Goal: Task Accomplishment & Management: Manage account settings

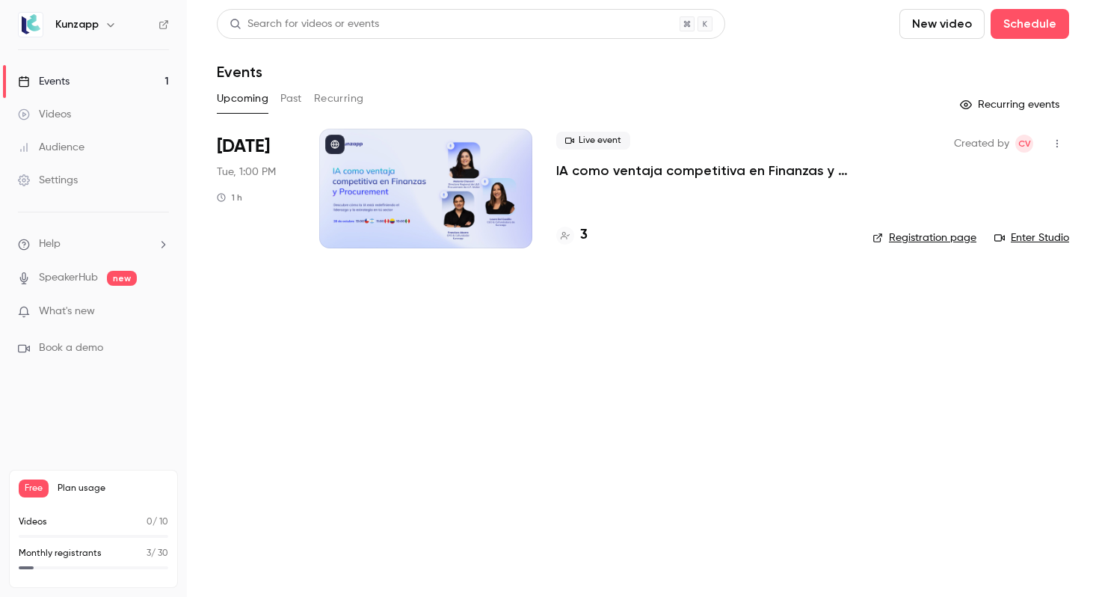
click at [65, 147] on div "Audience" at bounding box center [51, 147] width 67 height 15
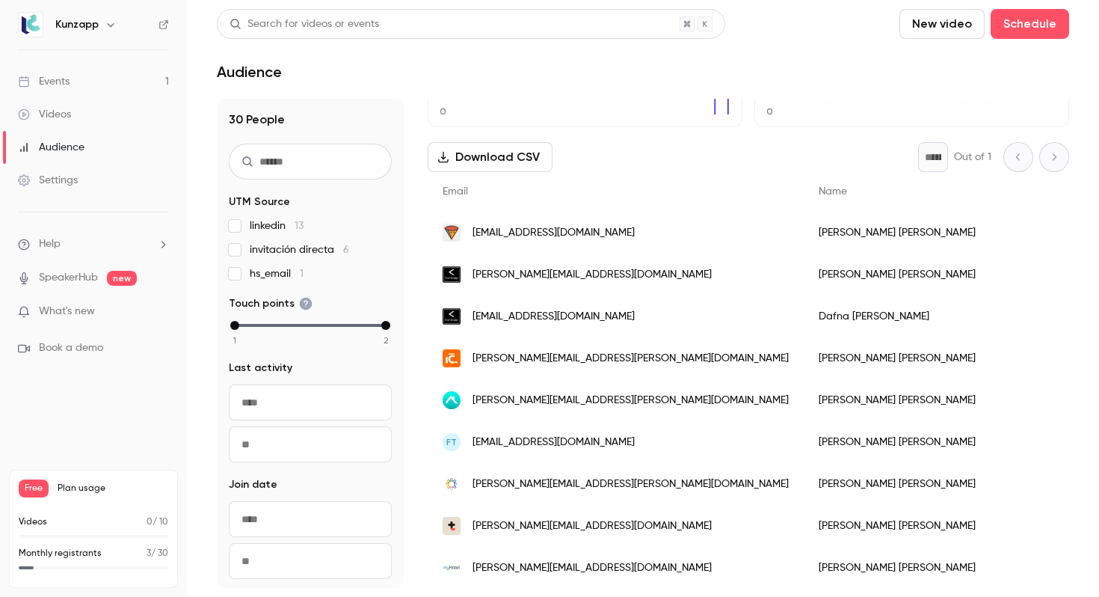
scroll to position [6, 0]
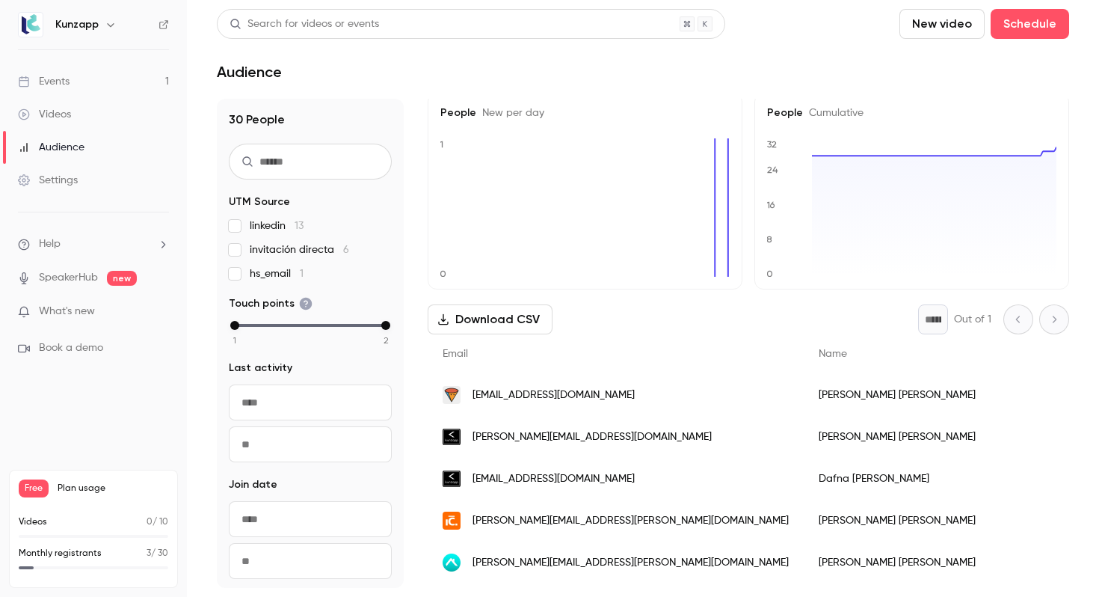
click at [541, 322] on button "Download CSV" at bounding box center [490, 319] width 125 height 30
click at [98, 81] on link "Events 1" at bounding box center [93, 81] width 187 height 33
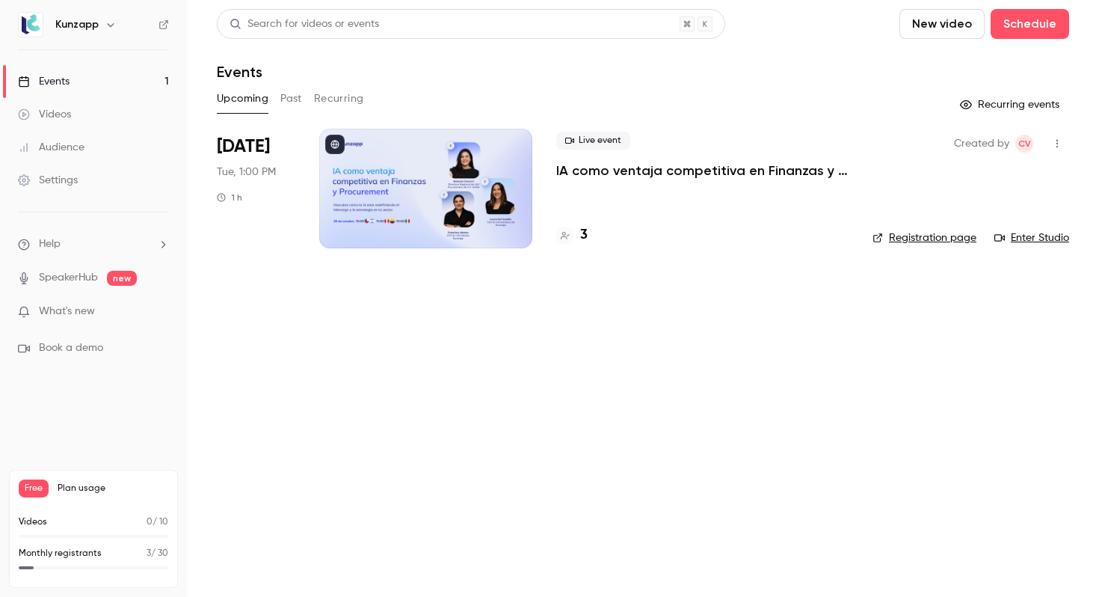
click at [329, 211] on div at bounding box center [425, 189] width 213 height 120
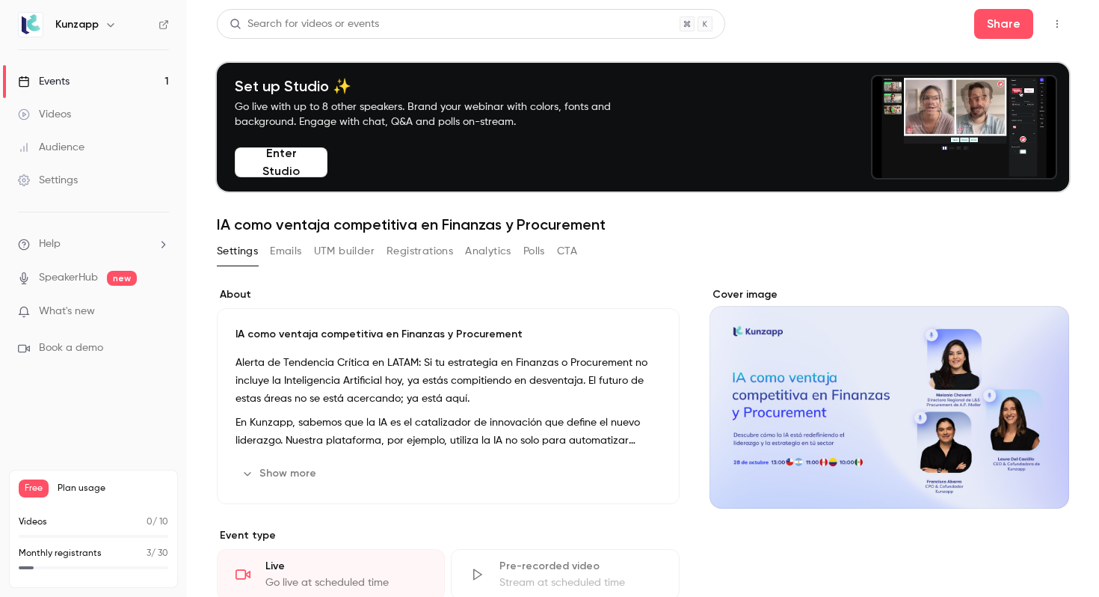
click at [295, 250] on button "Emails" at bounding box center [285, 251] width 31 height 24
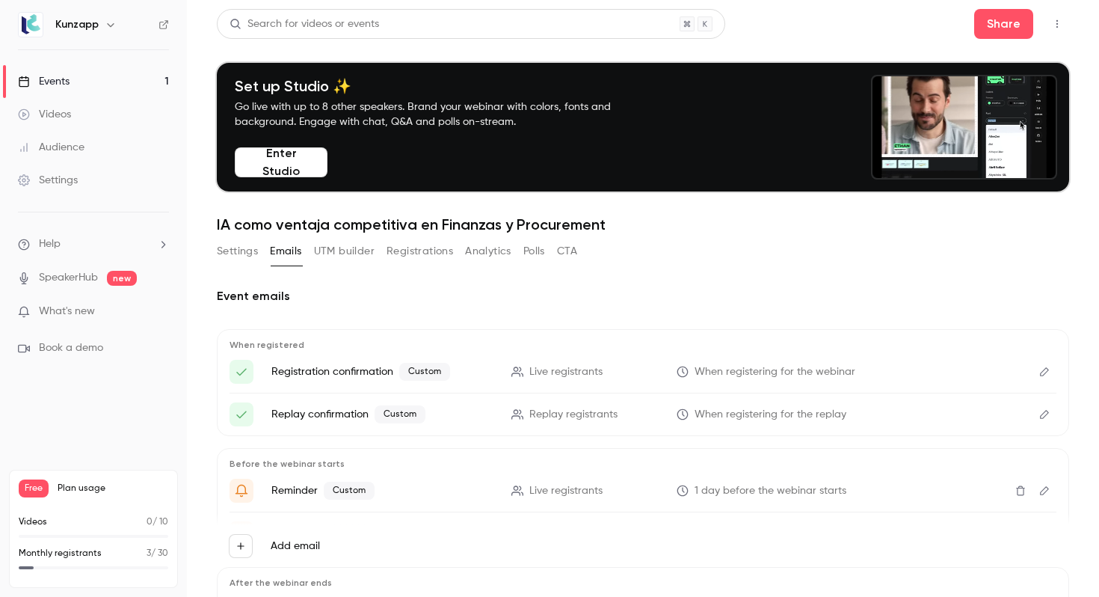
click at [350, 249] on button "UTM builder" at bounding box center [344, 251] width 61 height 24
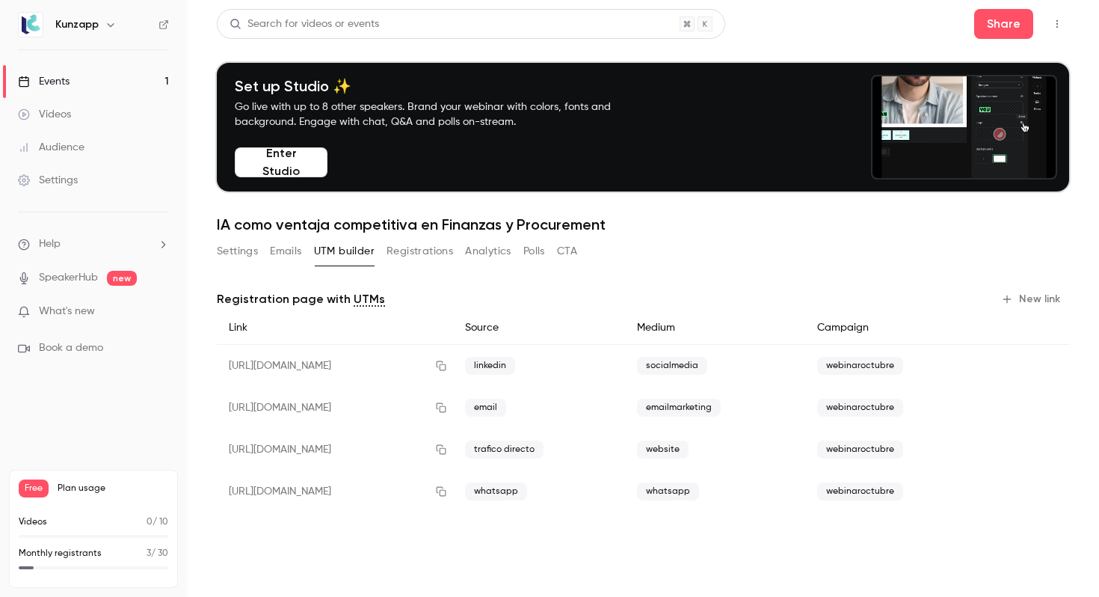
click at [416, 250] on button "Registrations" at bounding box center [420, 251] width 67 height 24
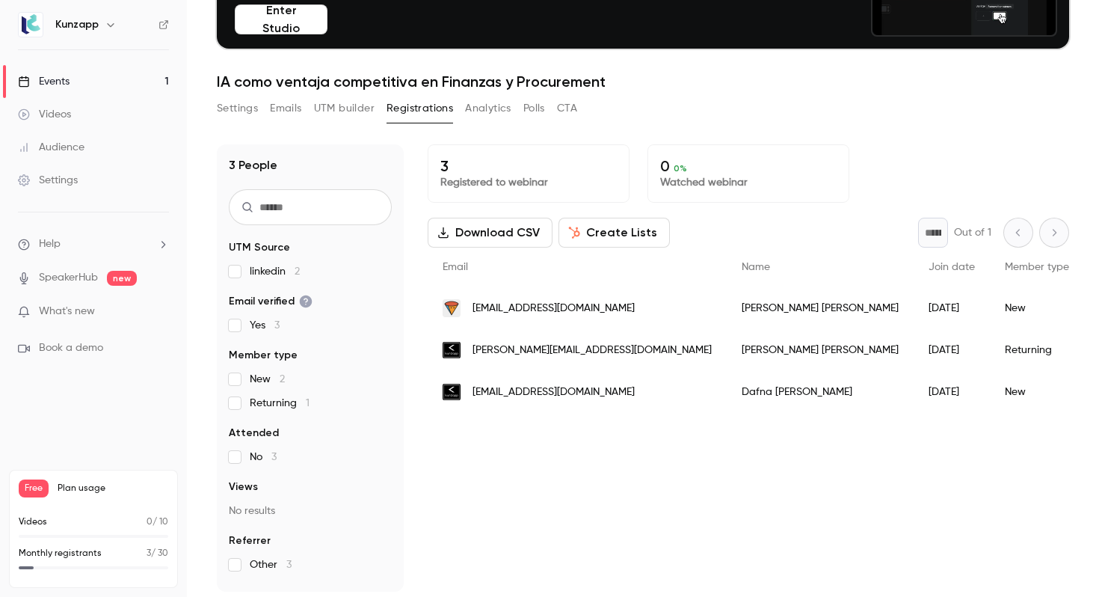
scroll to position [147, 0]
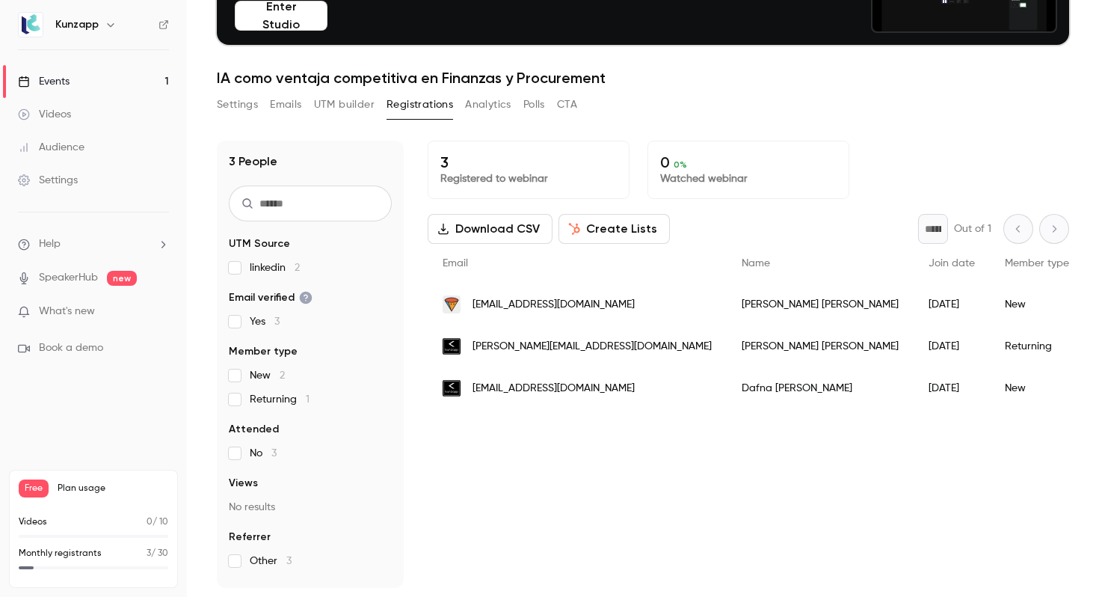
click at [244, 105] on button "Settings" at bounding box center [237, 105] width 41 height 24
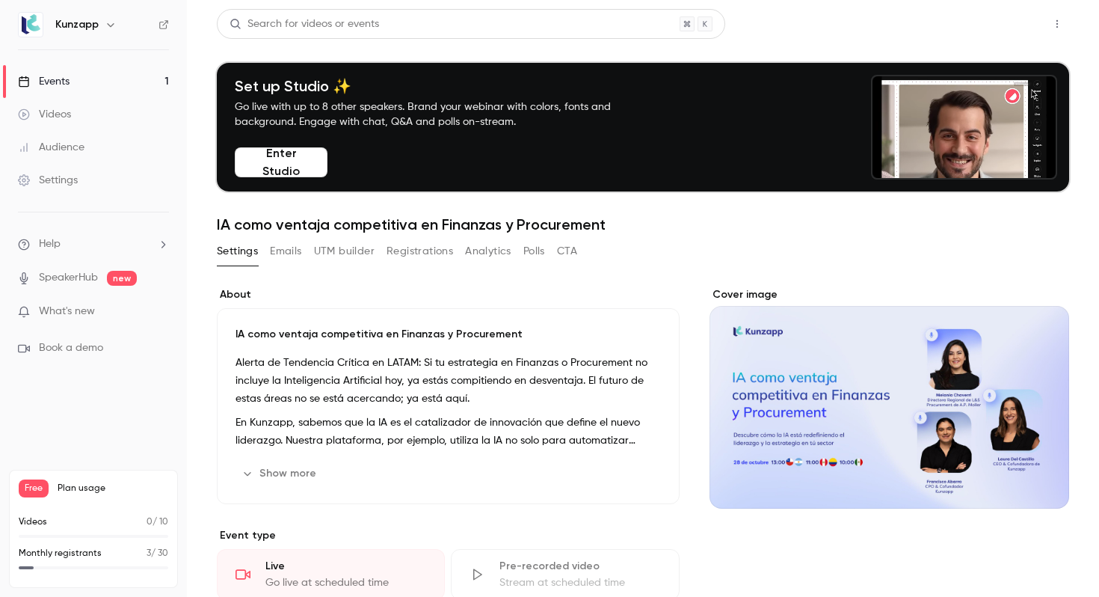
click at [1010, 23] on button "Share" at bounding box center [1003, 24] width 59 height 30
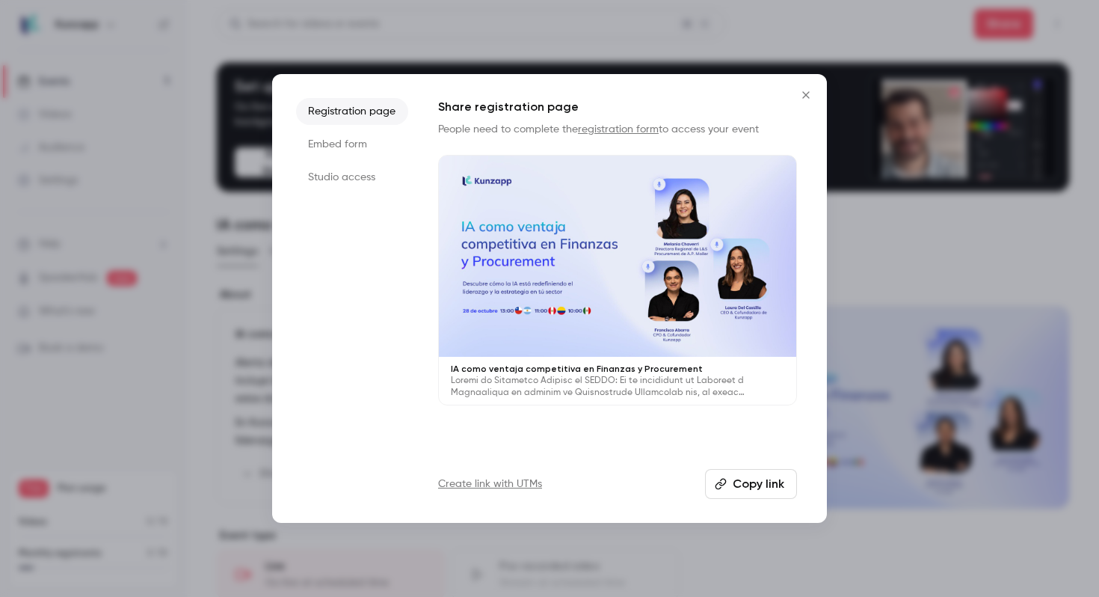
click at [740, 490] on button "Copy link" at bounding box center [751, 484] width 92 height 30
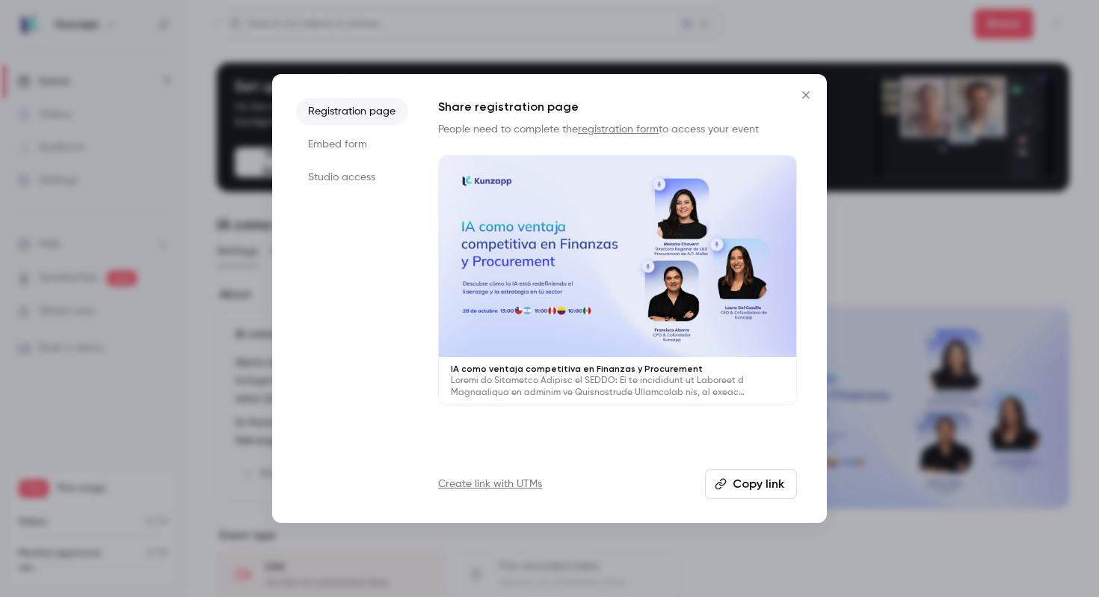
click at [603, 135] on p "People need to complete the registration form to access your event" at bounding box center [617, 129] width 359 height 15
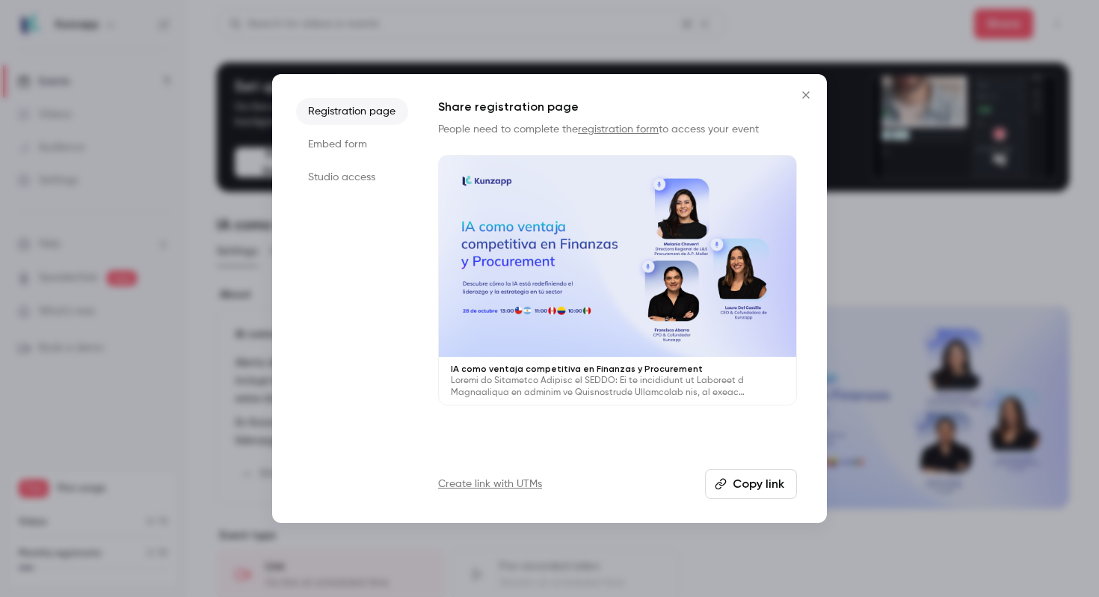
click at [603, 133] on link "registration form" at bounding box center [618, 129] width 81 height 10
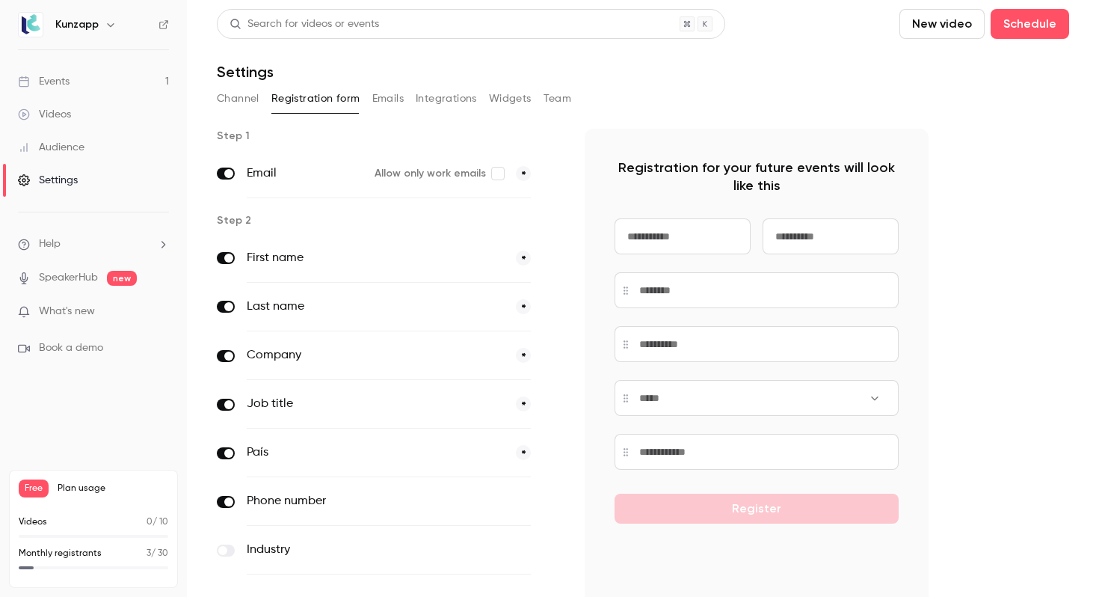
click at [241, 98] on button "Channel" at bounding box center [238, 99] width 43 height 24
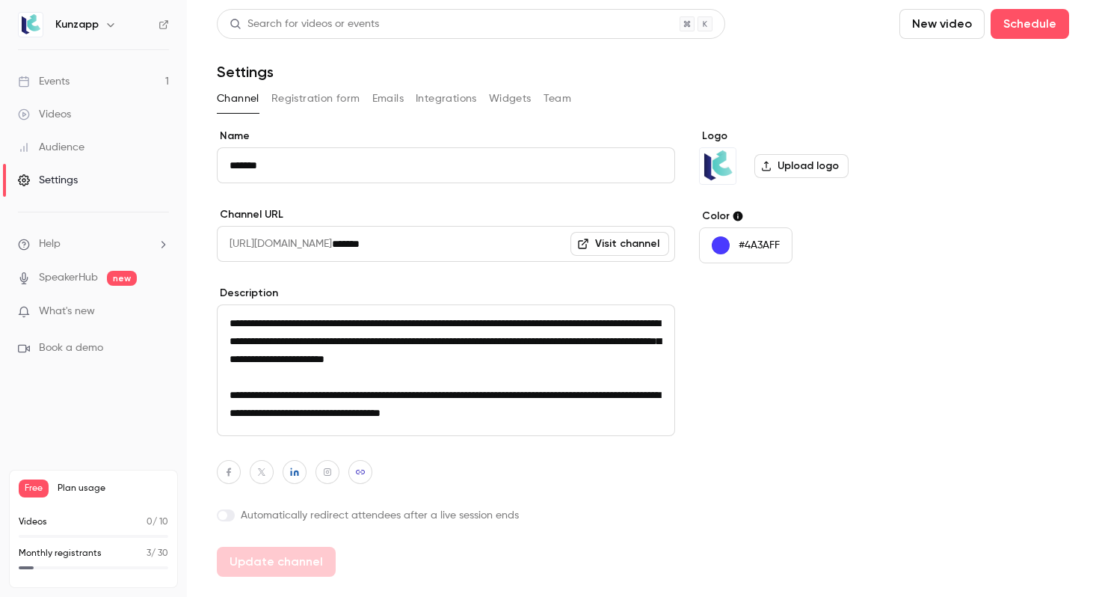
click at [317, 327] on textarea "**********" at bounding box center [446, 370] width 458 height 132
drag, startPoint x: 227, startPoint y: 324, endPoint x: 627, endPoint y: 431, distance: 414.0
click at [627, 431] on textarea "**********" at bounding box center [446, 370] width 458 height 132
click at [117, 73] on link "Events 1" at bounding box center [93, 81] width 187 height 33
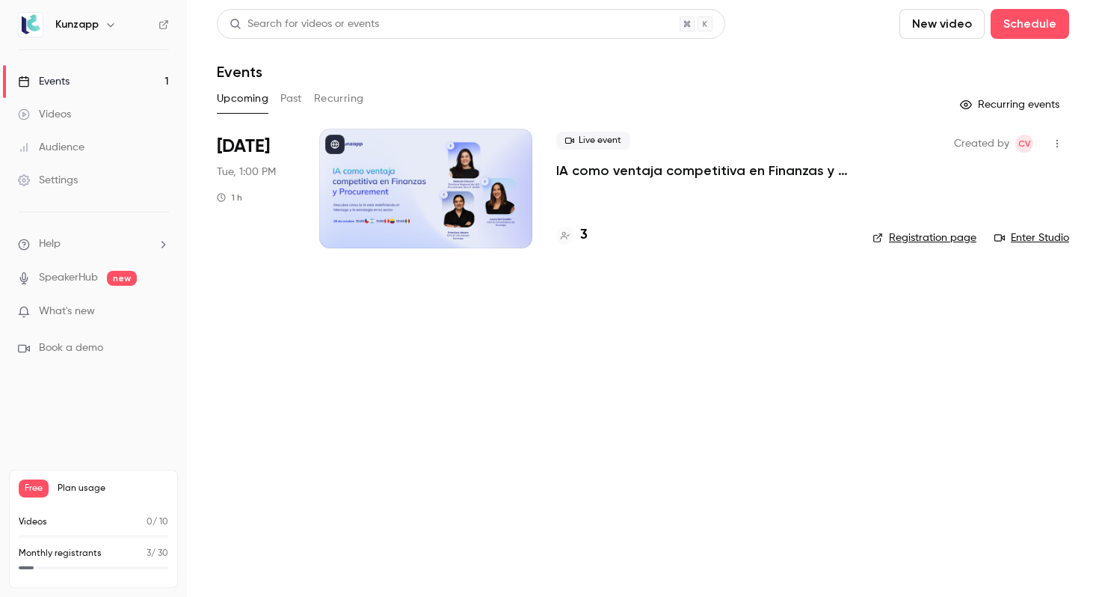
click at [440, 158] on div at bounding box center [425, 189] width 213 height 120
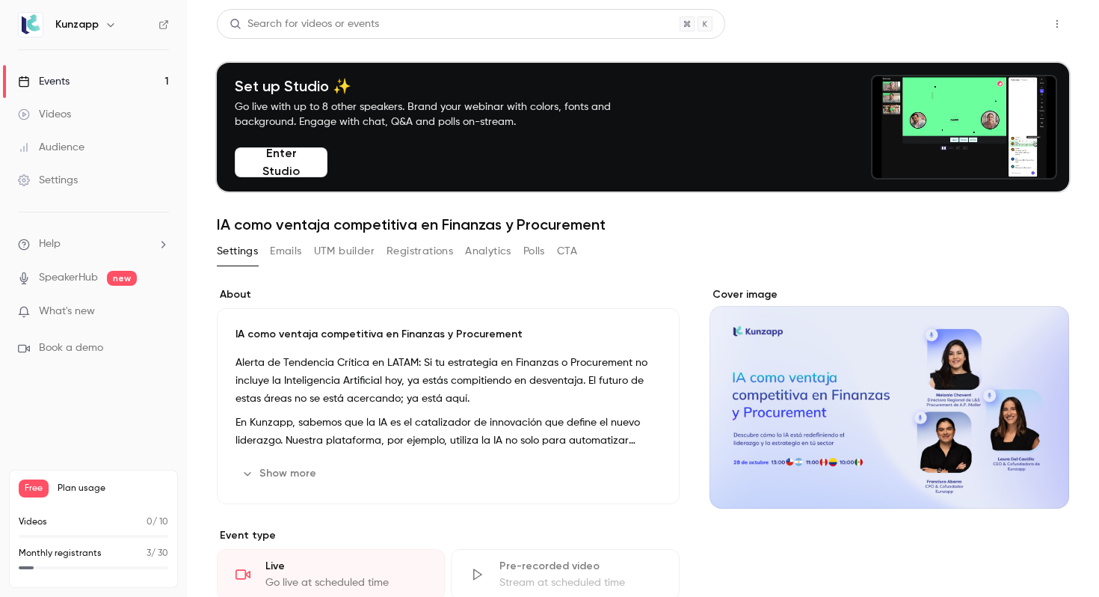
click at [1000, 19] on button "Share" at bounding box center [1003, 24] width 59 height 30
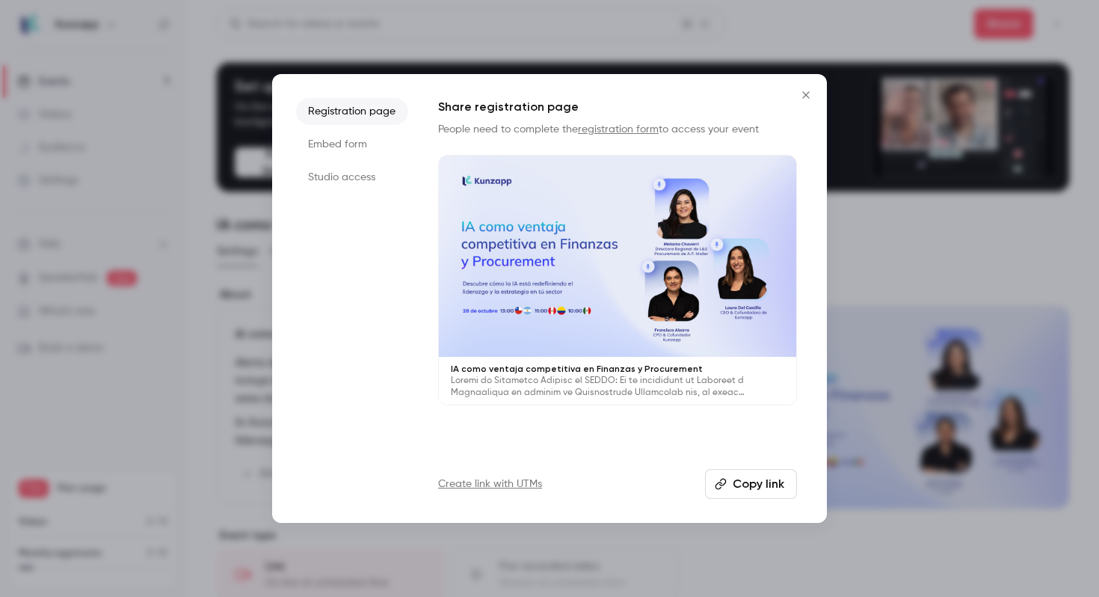
click at [391, 142] on li "Embed form" at bounding box center [352, 144] width 112 height 27
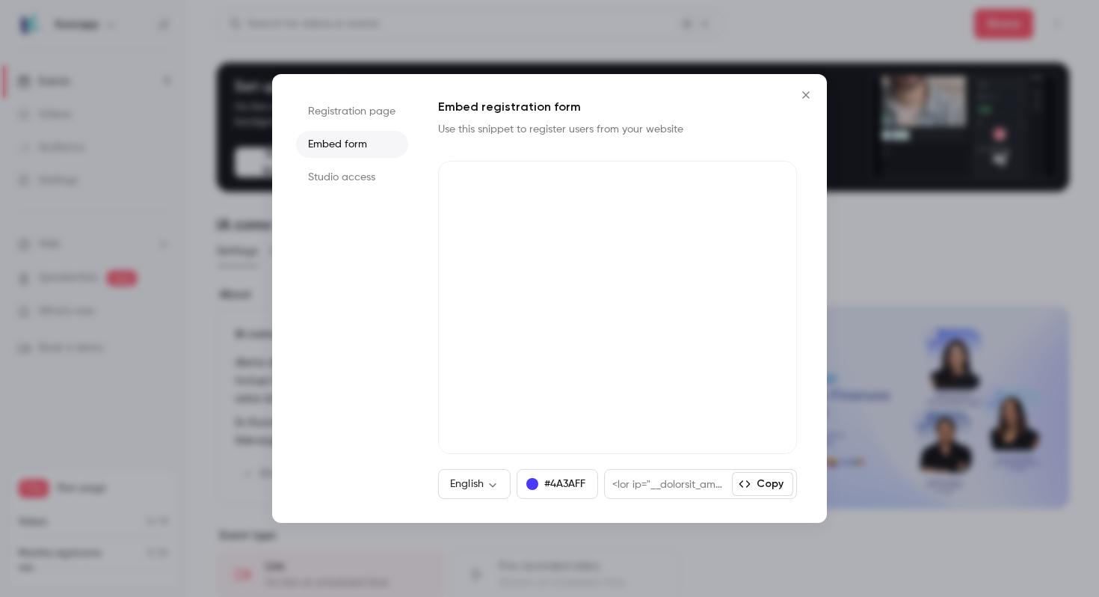
click at [369, 179] on li "Studio access" at bounding box center [352, 177] width 112 height 27
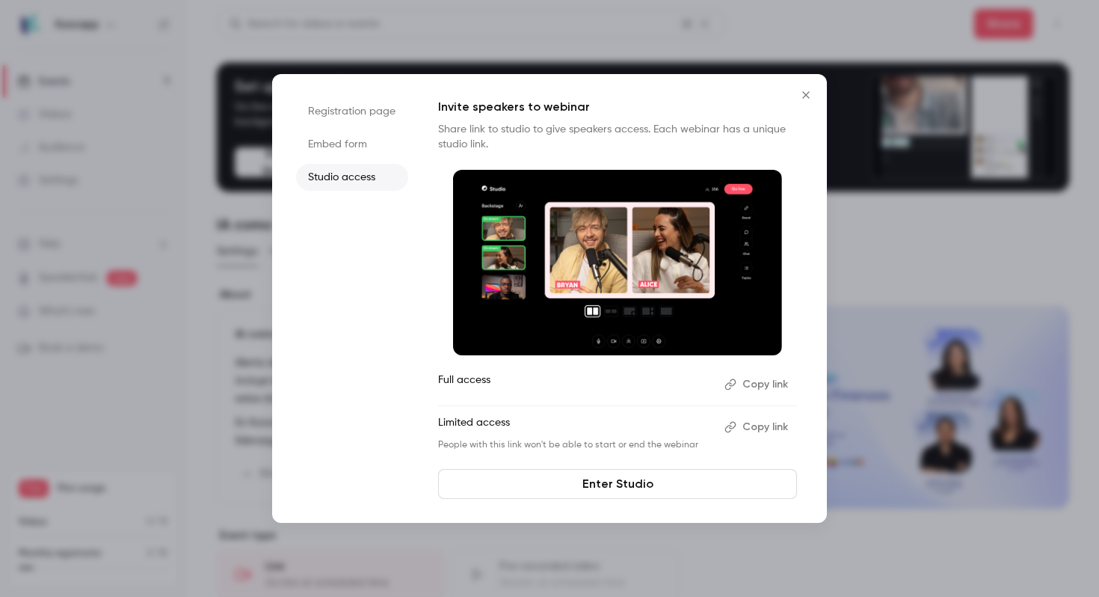
click at [807, 98] on icon "Close" at bounding box center [806, 95] width 18 height 12
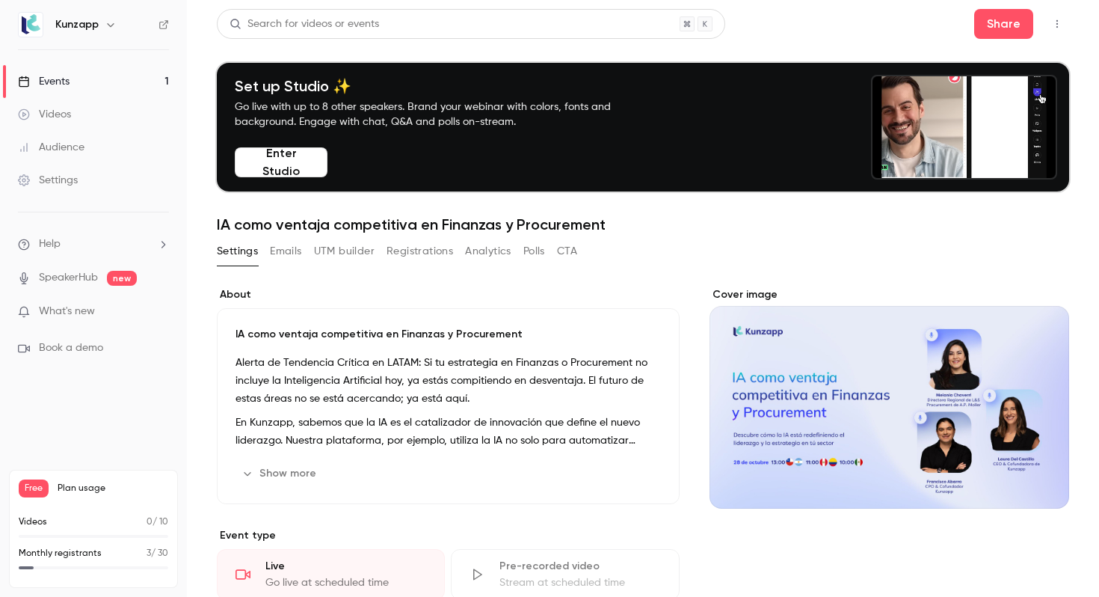
click at [1058, 24] on icon "button" at bounding box center [1057, 24] width 12 height 10
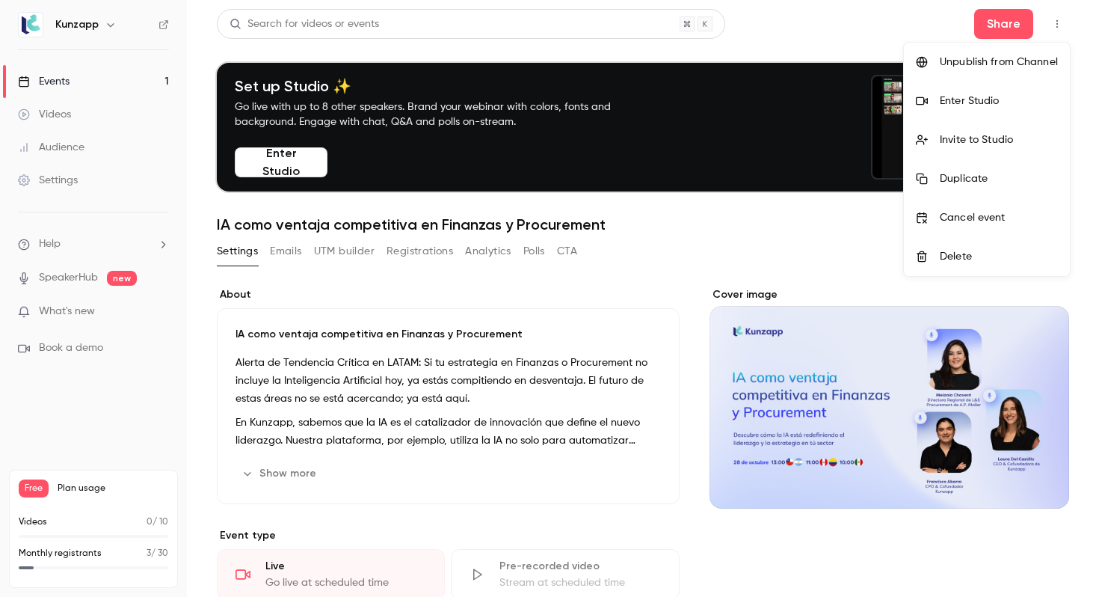
click at [421, 221] on div at bounding box center [549, 298] width 1099 height 597
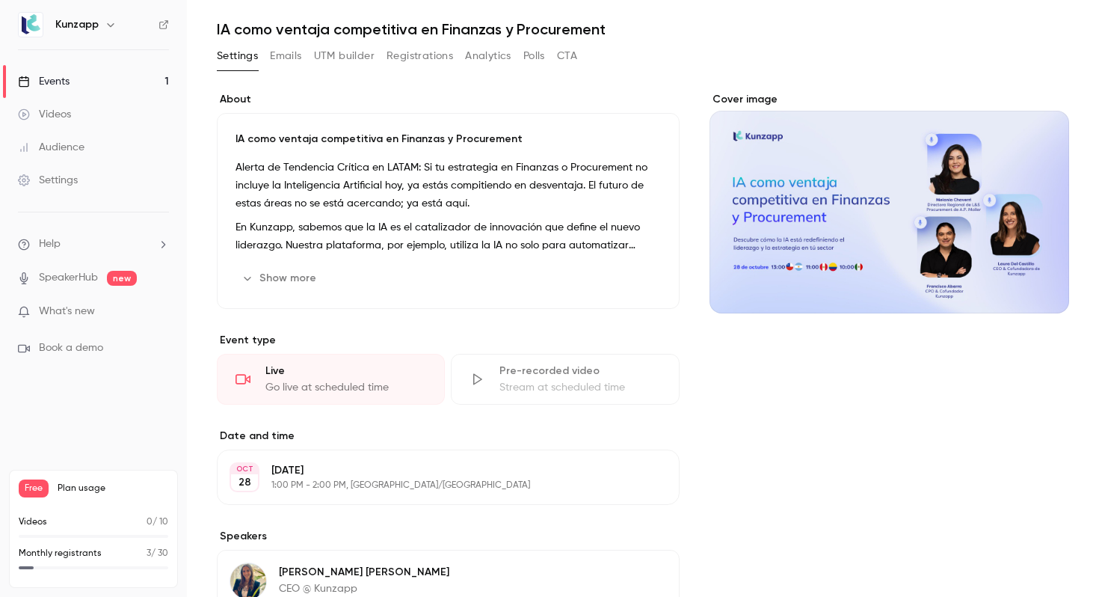
scroll to position [238, 0]
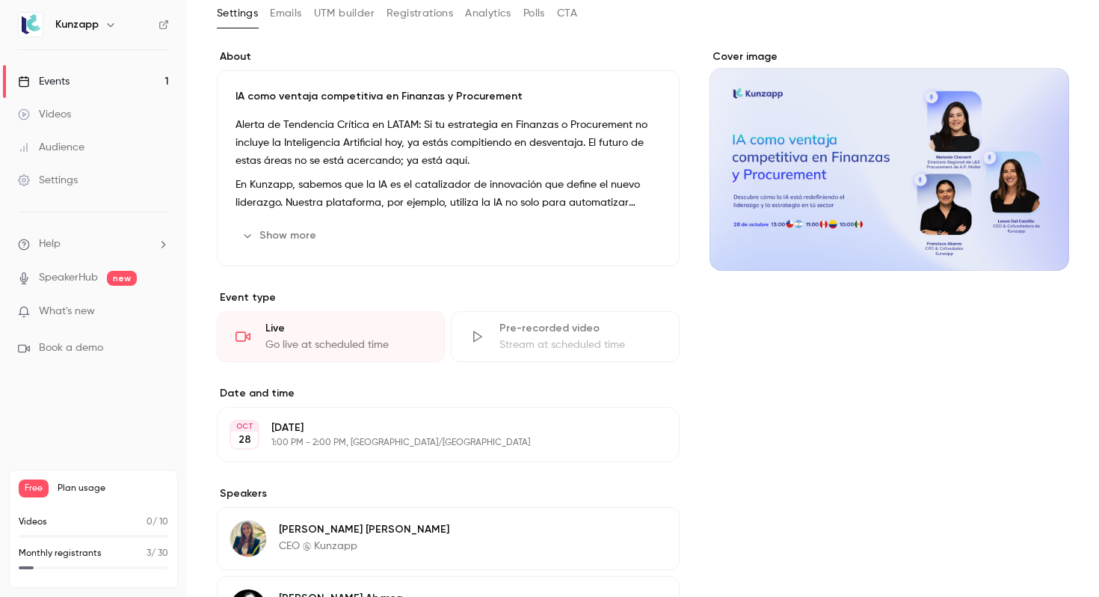
click at [292, 236] on button "Show more" at bounding box center [280, 236] width 90 height 24
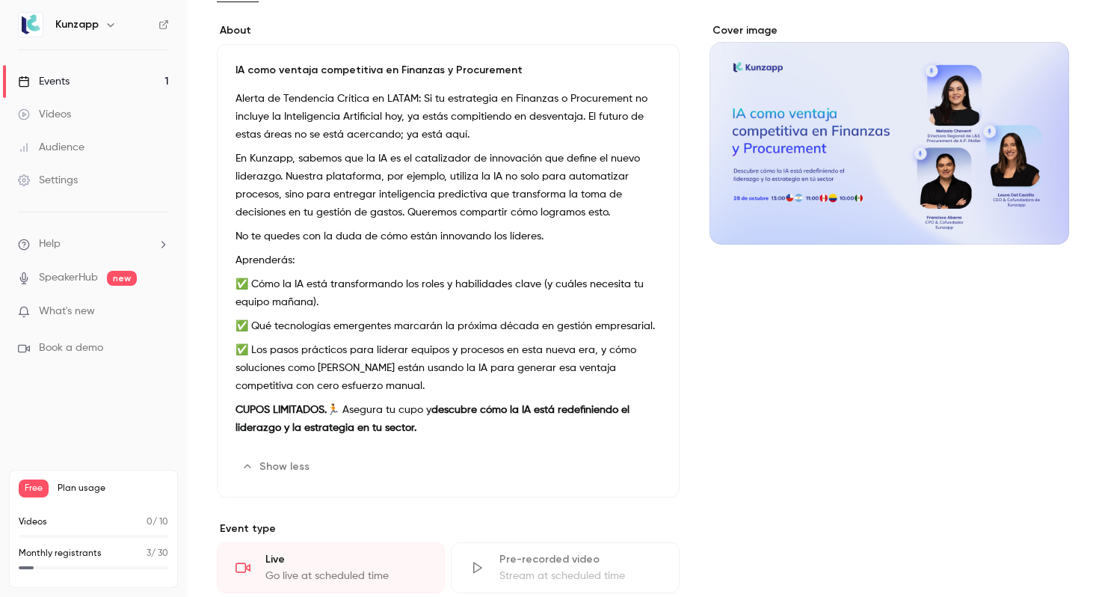
scroll to position [239, 0]
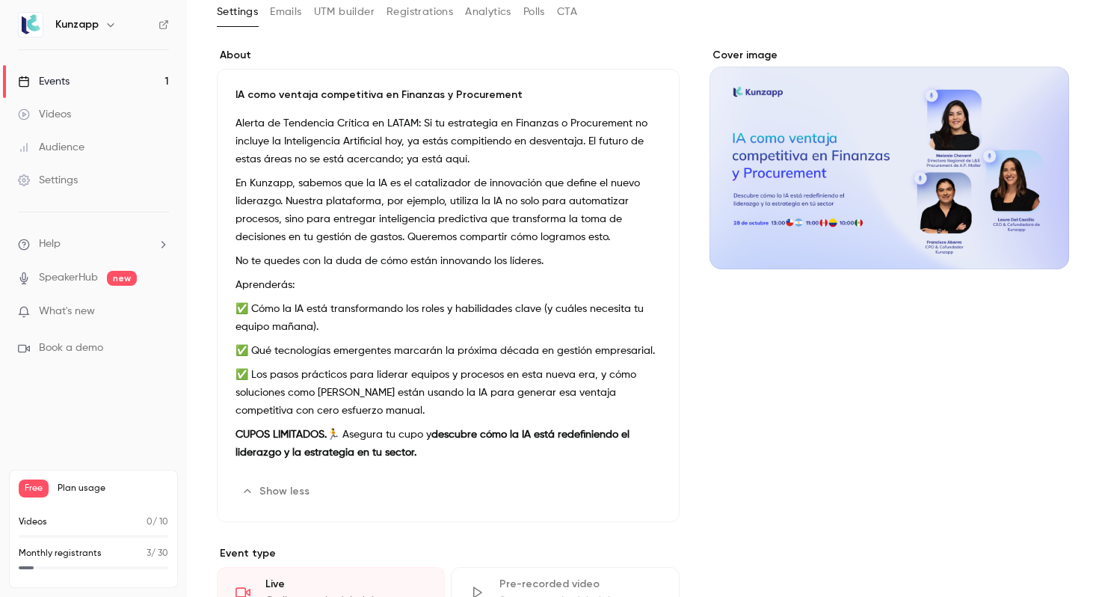
click at [342, 168] on div "Alerta de Tendencia Crítica en LATAM: Si tu estrategia en Finanzas o Procuremen…" at bounding box center [447, 290] width 425 height 353
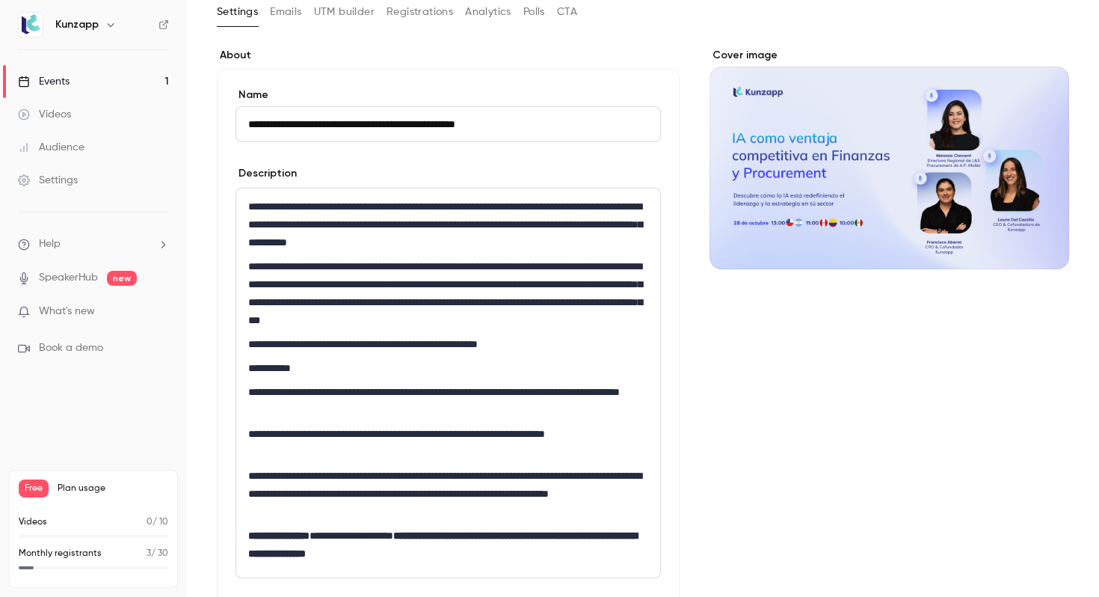
click at [253, 209] on p "**********" at bounding box center [448, 224] width 400 height 54
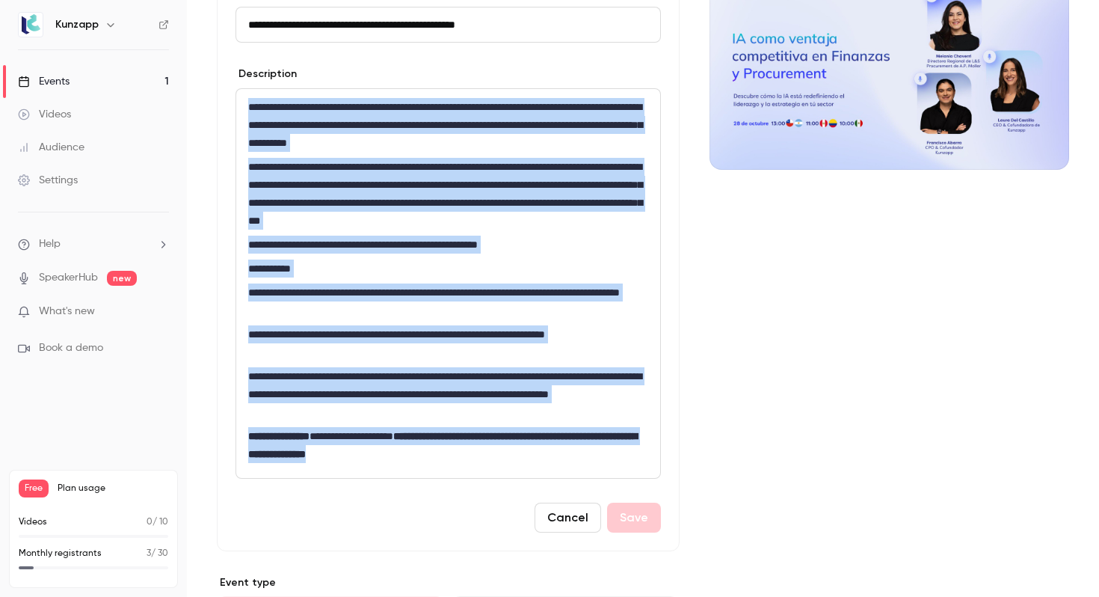
drag, startPoint x: 248, startPoint y: 206, endPoint x: 523, endPoint y: 594, distance: 475.8
click at [523, 594] on div "**********" at bounding box center [448, 493] width 463 height 1090
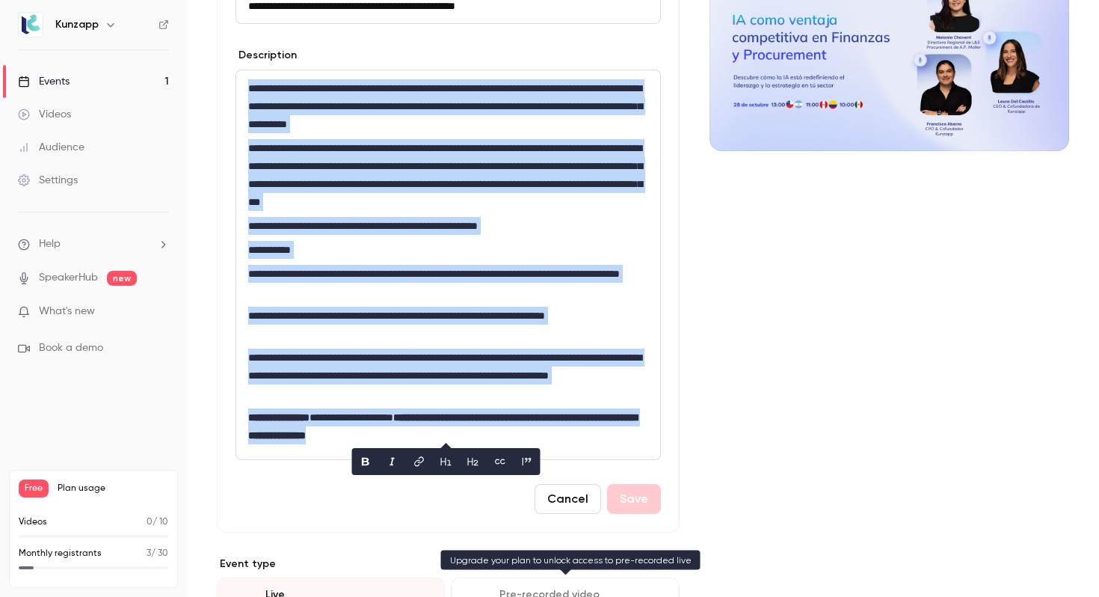
copy div "**********"
click at [115, 77] on link "Events 1" at bounding box center [93, 81] width 187 height 33
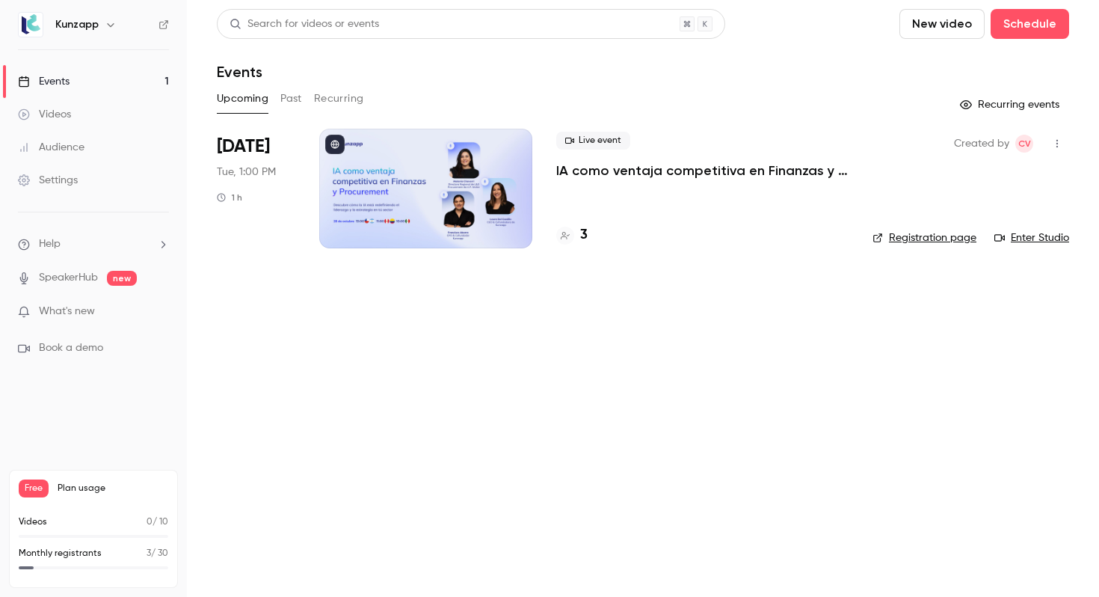
click at [587, 172] on p "IA como ventaja competitiva en Finanzas y Procurement" at bounding box center [702, 170] width 292 height 18
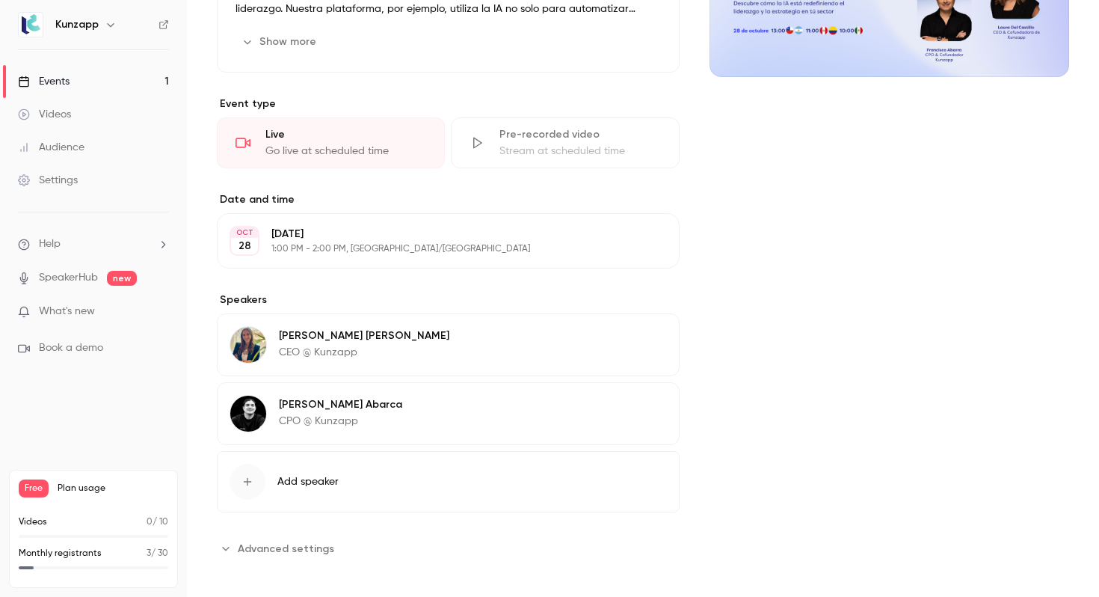
scroll to position [440, 0]
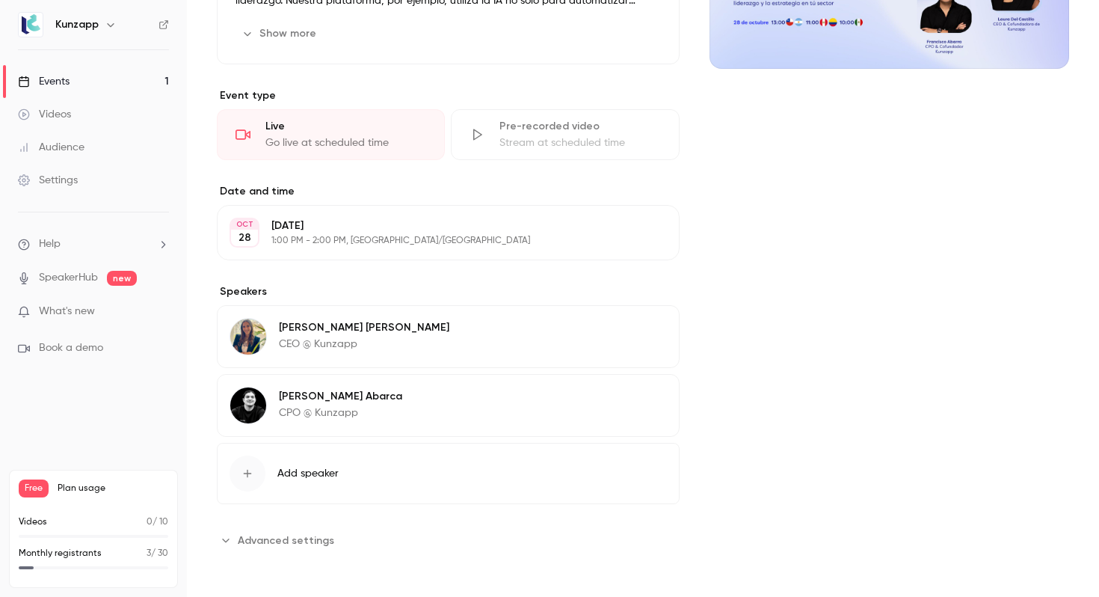
click at [342, 534] on section "**********" at bounding box center [448, 540] width 463 height 24
click at [318, 539] on span "Advanced settings" at bounding box center [286, 540] width 96 height 16
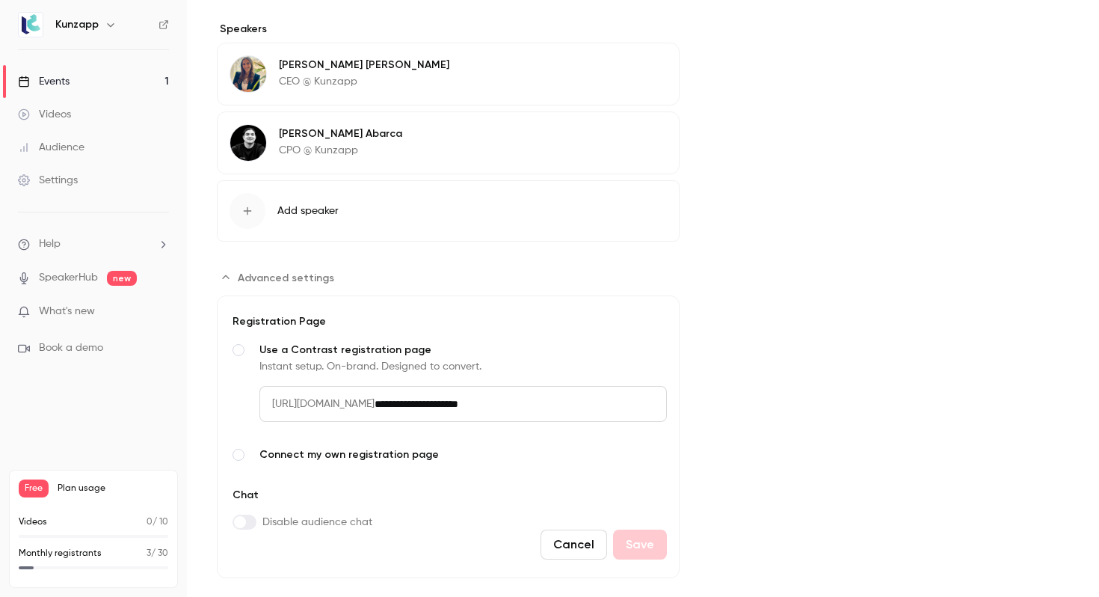
scroll to position [728, 0]
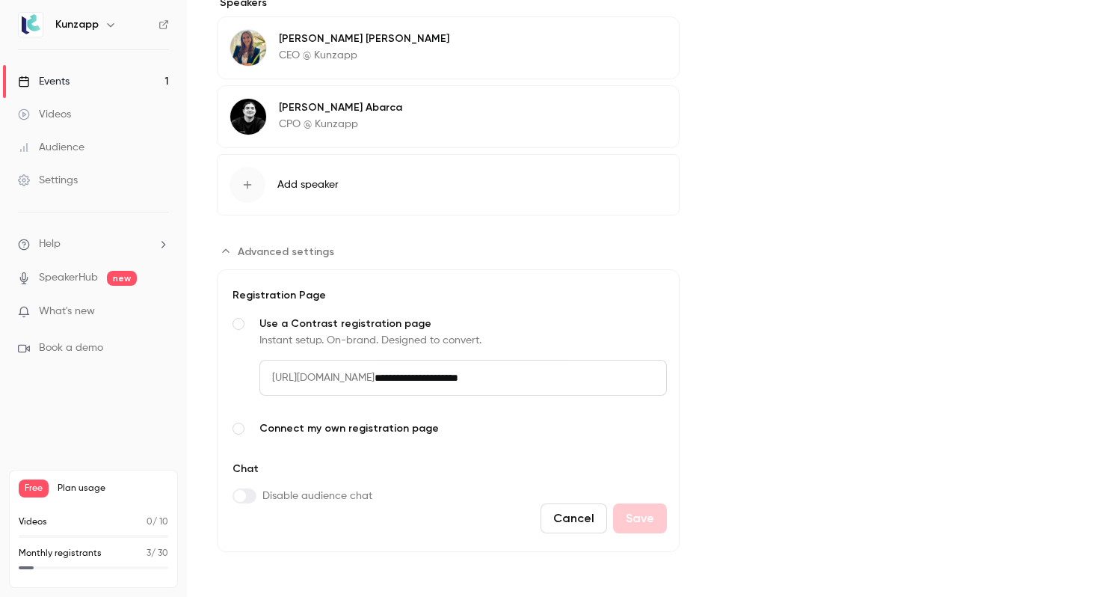
click at [375, 369] on span "[URL][DOMAIN_NAME]" at bounding box center [316, 378] width 115 height 36
click at [496, 381] on input "**********" at bounding box center [521, 378] width 292 height 36
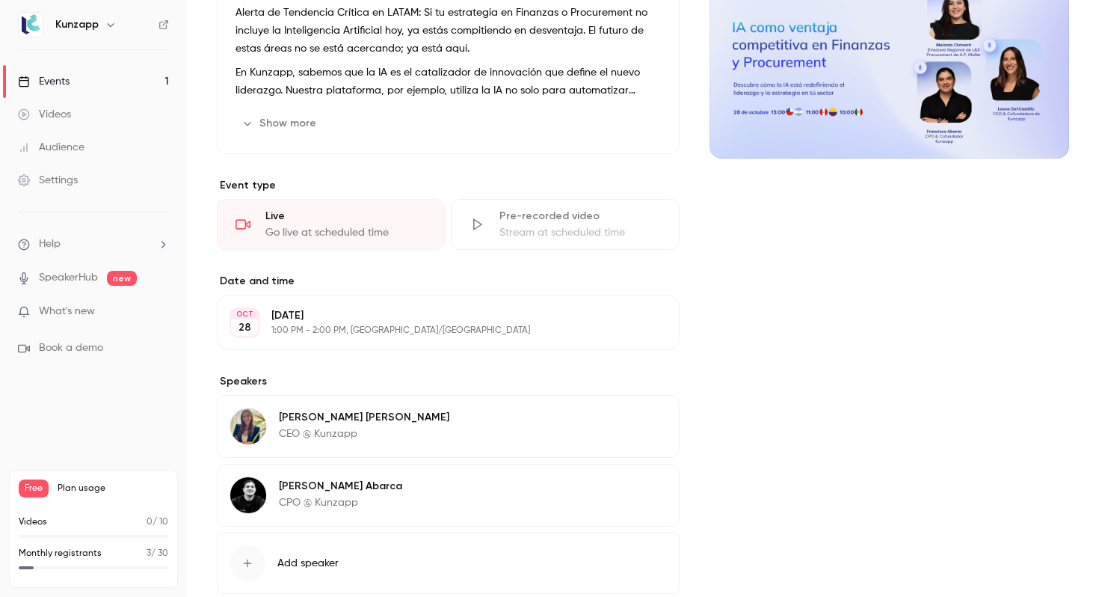
scroll to position [0, 0]
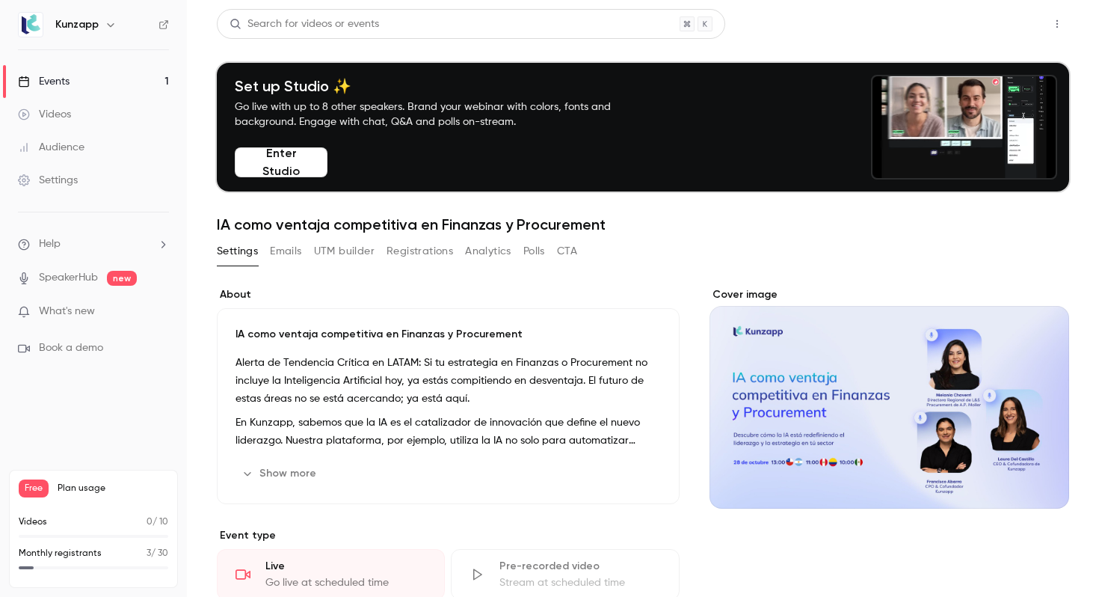
click at [1011, 23] on button "Share" at bounding box center [1003, 24] width 59 height 30
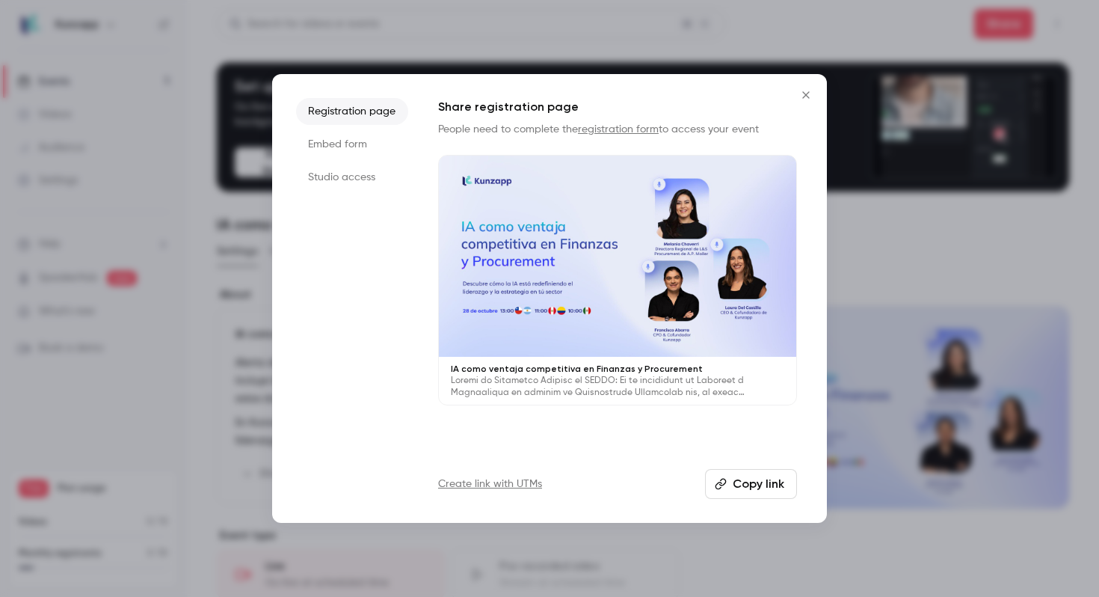
click at [733, 479] on button "Copy link" at bounding box center [751, 484] width 92 height 30
